Goal: Task Accomplishment & Management: Use online tool/utility

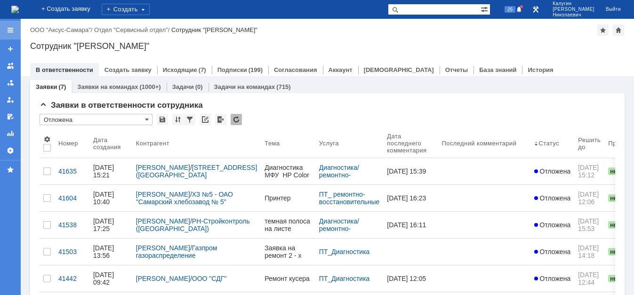
click at [13, 31] on div at bounding box center [11, 30] width 8 height 8
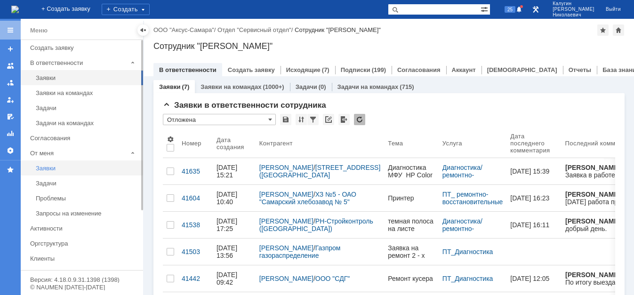
click at [48, 169] on div "Заявки" at bounding box center [87, 168] width 102 height 7
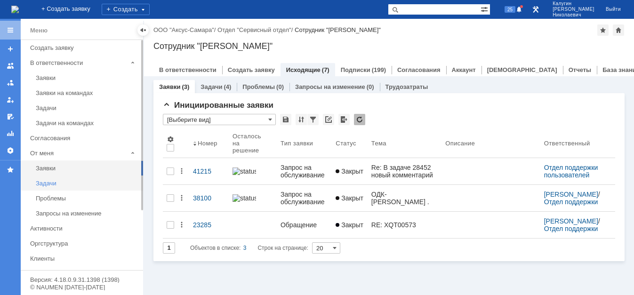
click at [42, 186] on div "Задачи" at bounding box center [87, 183] width 102 height 7
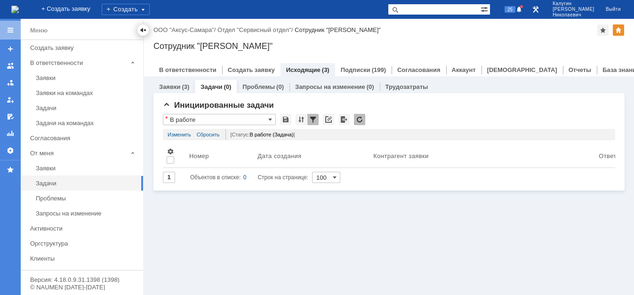
click at [141, 32] on div at bounding box center [143, 30] width 8 height 8
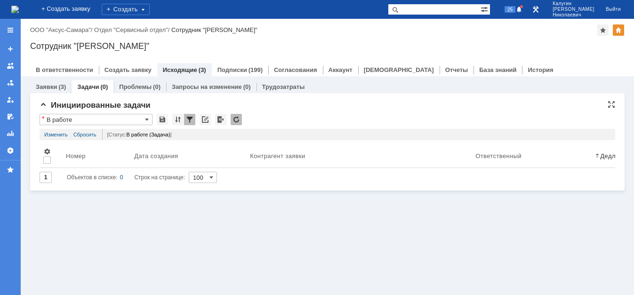
click at [100, 120] on input "В работе" at bounding box center [96, 119] width 113 height 11
click at [18, 29] on div at bounding box center [10, 30] width 21 height 19
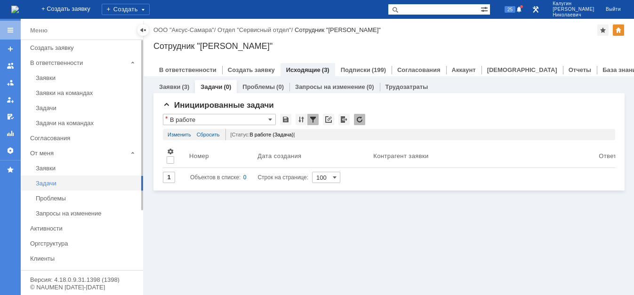
click at [47, 183] on div "Задачи" at bounding box center [87, 183] width 102 height 7
drag, startPoint x: 143, startPoint y: 29, endPoint x: 138, endPoint y: 49, distance: 21.2
click at [143, 29] on div at bounding box center [143, 30] width 8 height 8
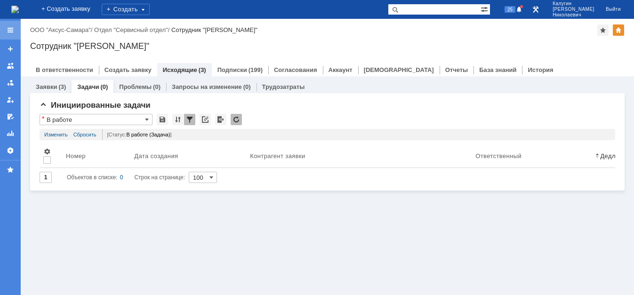
click at [8, 30] on div at bounding box center [11, 30] width 8 height 8
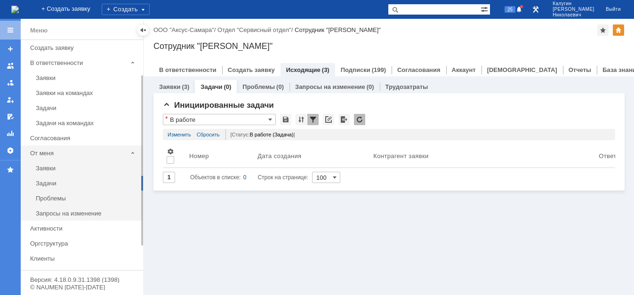
scroll to position [48, 0]
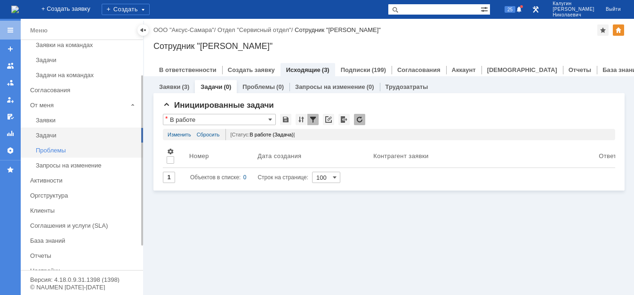
click at [58, 152] on div "Проблемы" at bounding box center [87, 150] width 102 height 7
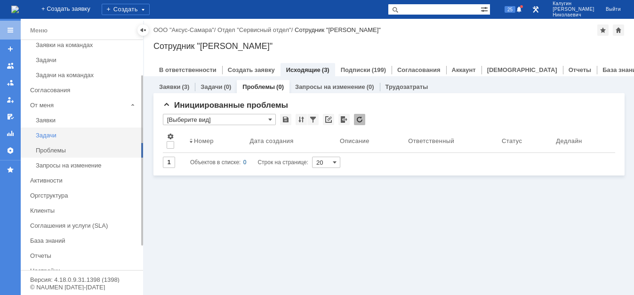
click at [58, 138] on div "Задачи" at bounding box center [87, 135] width 102 height 7
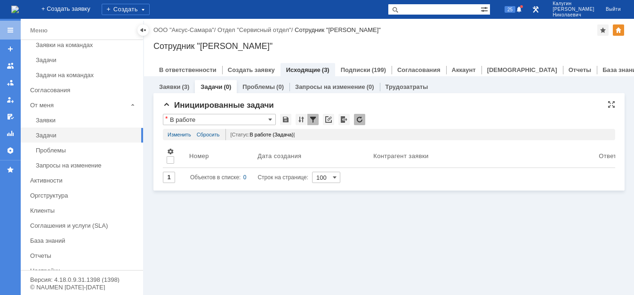
click at [205, 117] on input "В работе" at bounding box center [219, 119] width 113 height 11
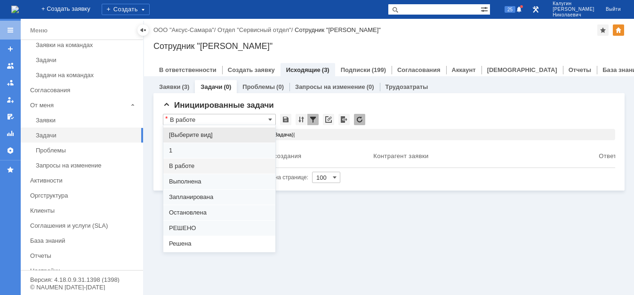
click at [200, 135] on span "[Выберите вид]" at bounding box center [219, 135] width 101 height 8
type input "[Выберите вид]"
type input "20"
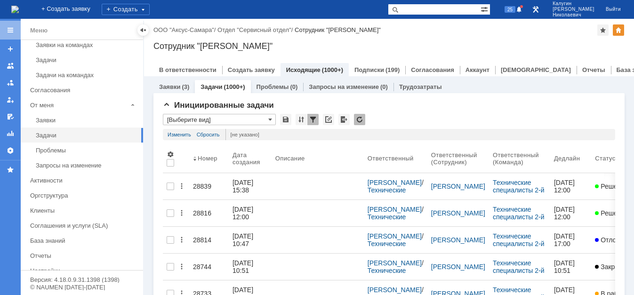
type input "[Выберите вид]"
click at [141, 30] on div at bounding box center [143, 30] width 8 height 8
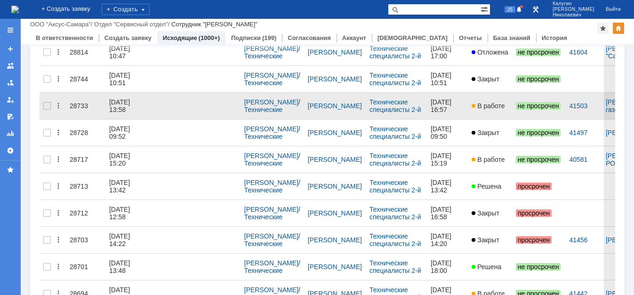
scroll to position [144, 0]
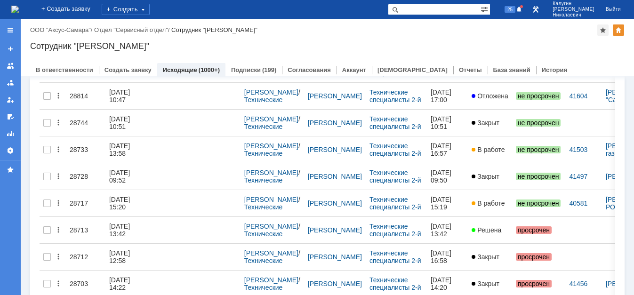
click at [82, 26] on span "В работе" at bounding box center [96, 22] width 101 height 8
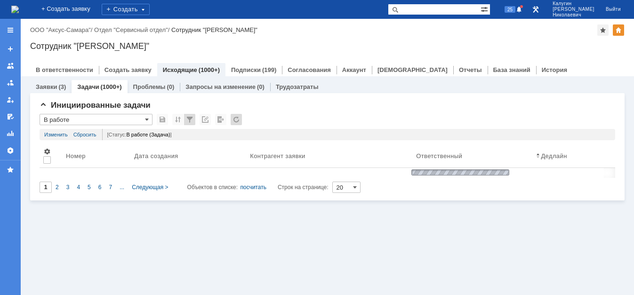
type input "В работе"
type input "100"
